Goal: Find contact information: Find contact information

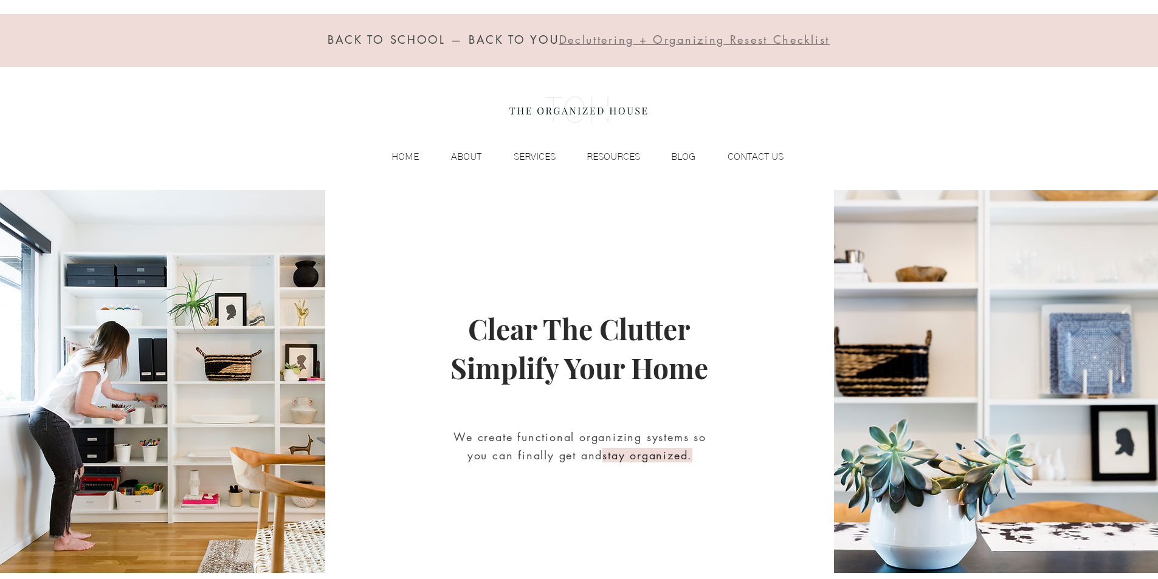
click at [434, 575] on div "main content" at bounding box center [579, 387] width 1158 height 394
click at [577, 576] on div "main content" at bounding box center [579, 387] width 1158 height 394
click at [438, 576] on div "main content" at bounding box center [579, 387] width 1158 height 394
click at [581, 575] on div "main content" at bounding box center [579, 387] width 1158 height 394
click at [656, 150] on div "BLOG" at bounding box center [673, 157] width 55 height 18
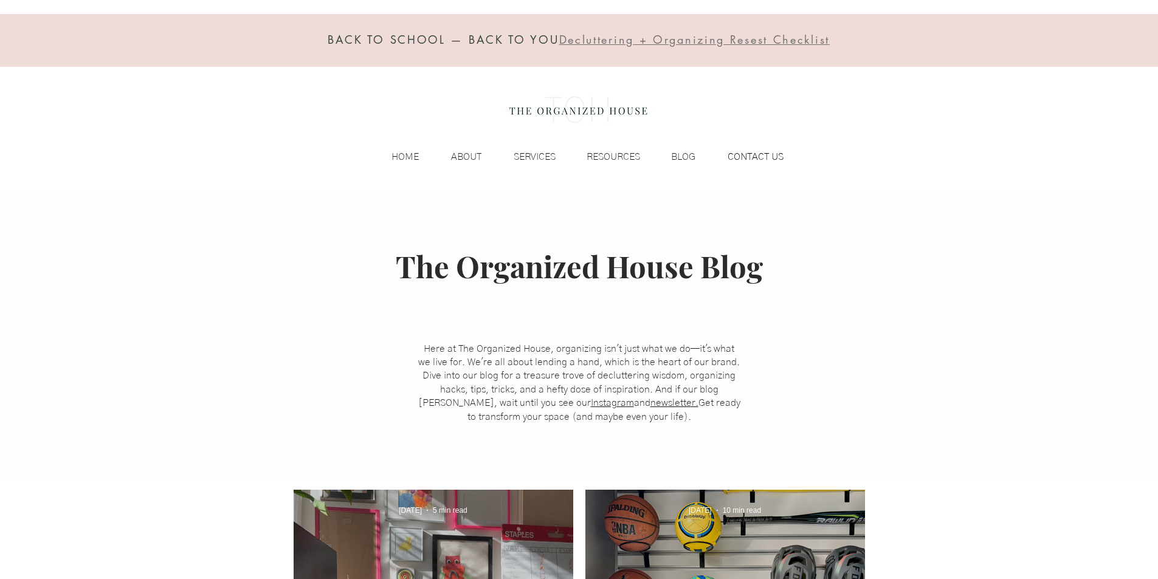
click at [712, 149] on div "CONTACT US" at bounding box center [745, 157] width 88 height 18
